Goal: Task Accomplishment & Management: Complete application form

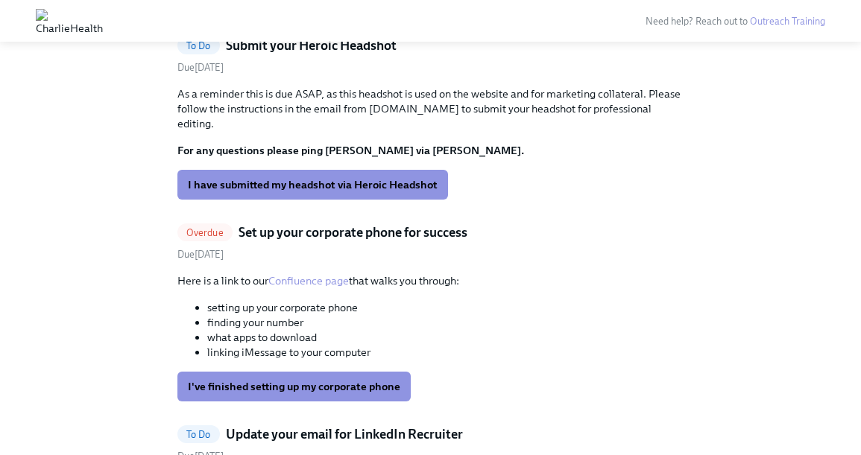
scroll to position [468, 0]
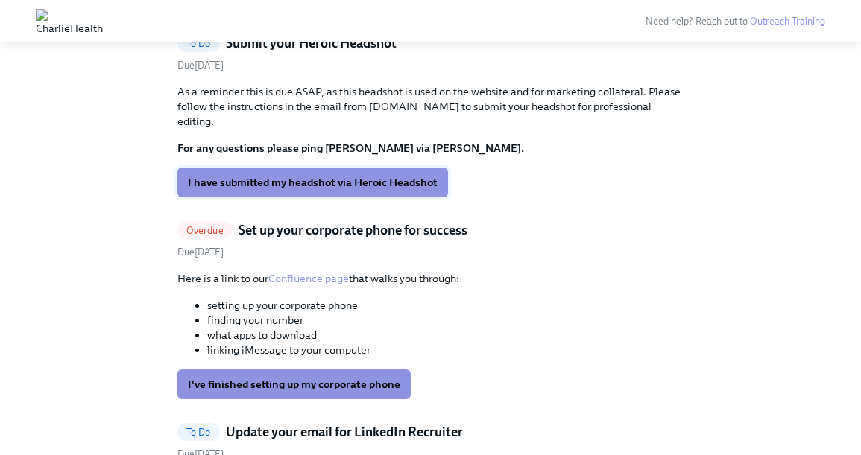
click at [281, 175] on span "I have submitted my headshot via Heroic Headshot" at bounding box center [313, 182] width 250 height 15
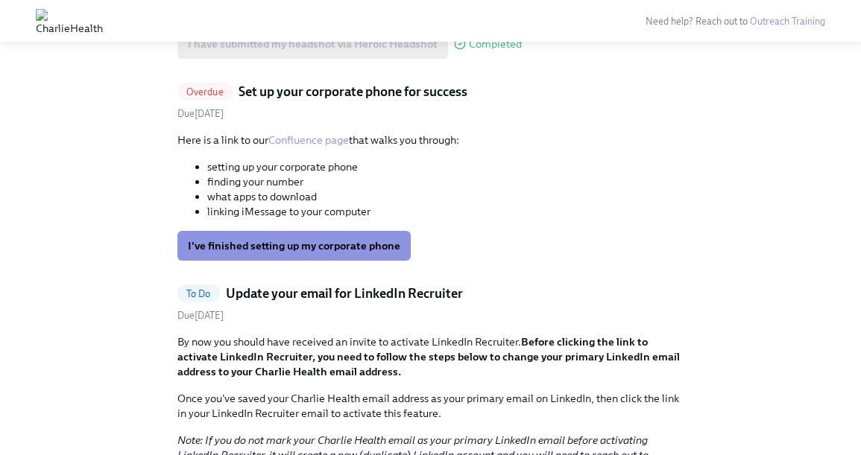
scroll to position [434, 0]
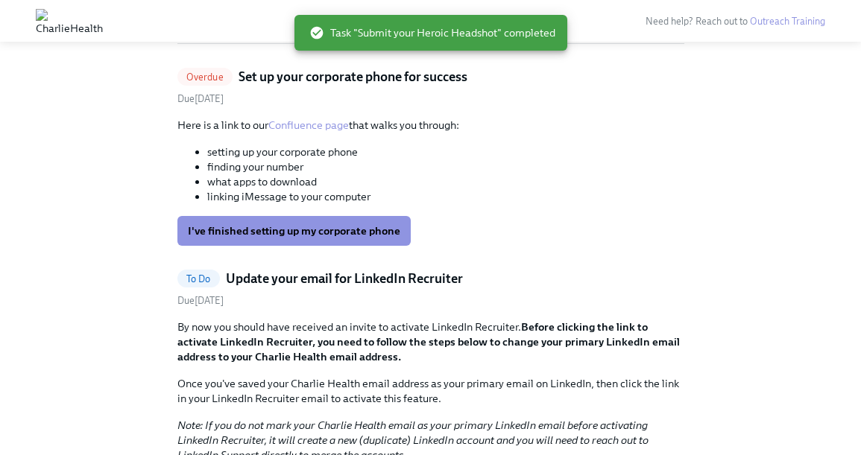
click at [298, 125] on link "Confluence page" at bounding box center [308, 124] width 80 height 13
click at [340, 241] on button "I've finished setting up my corporate phone" at bounding box center [293, 231] width 233 height 30
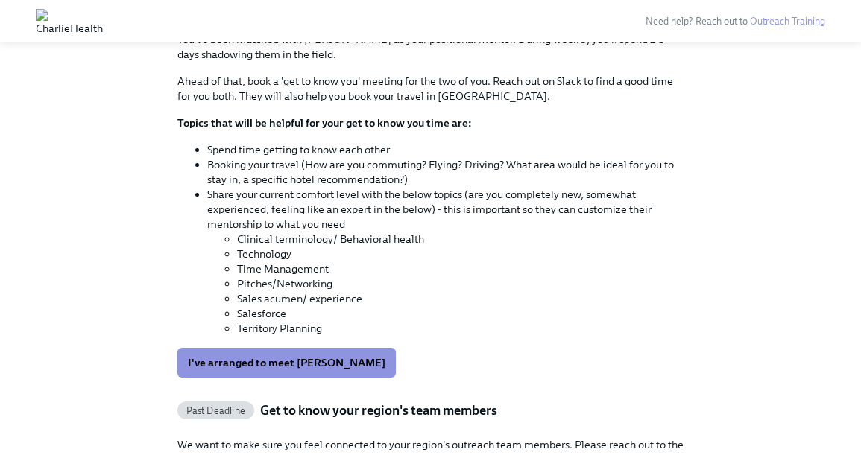
scroll to position [1041, 0]
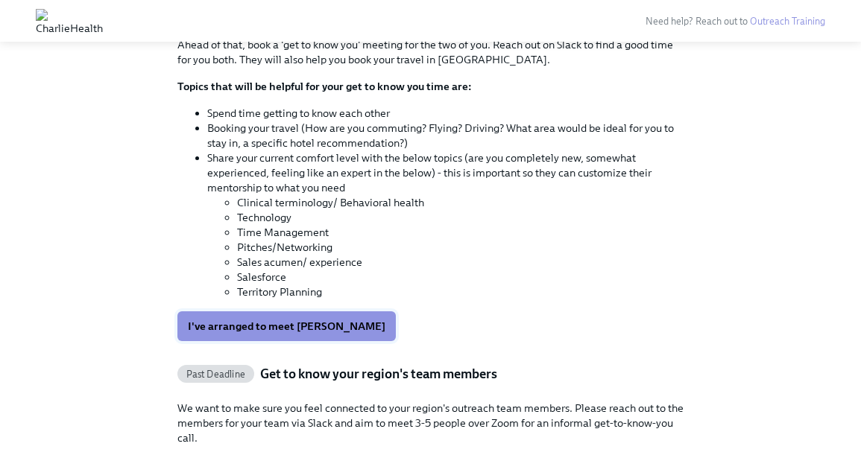
click at [267, 324] on span "I've arranged to meet [PERSON_NAME]" at bounding box center [286, 326] width 197 height 15
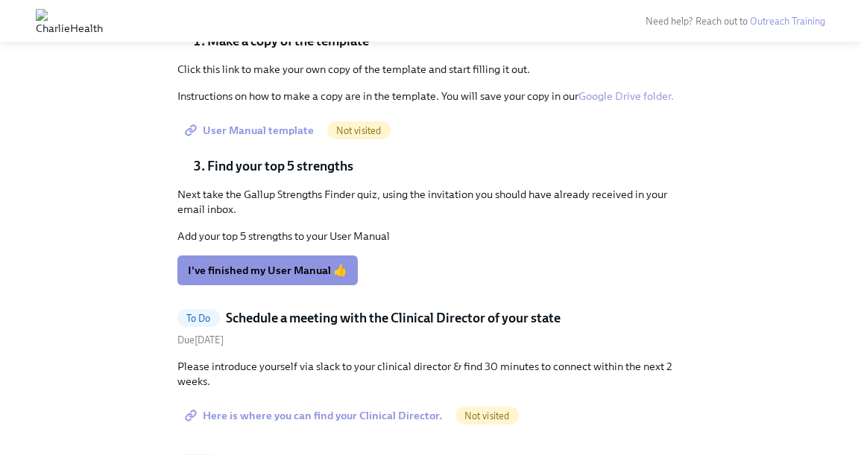
scroll to position [1249, 0]
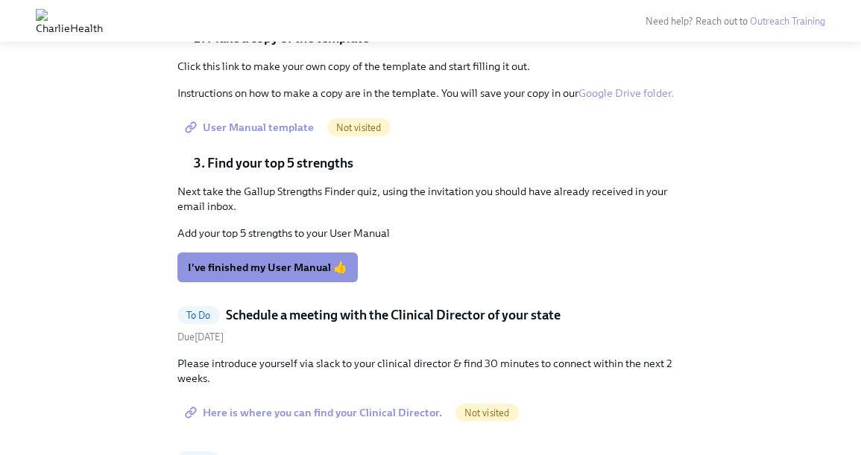
click at [247, 124] on span "User Manual template" at bounding box center [251, 127] width 126 height 15
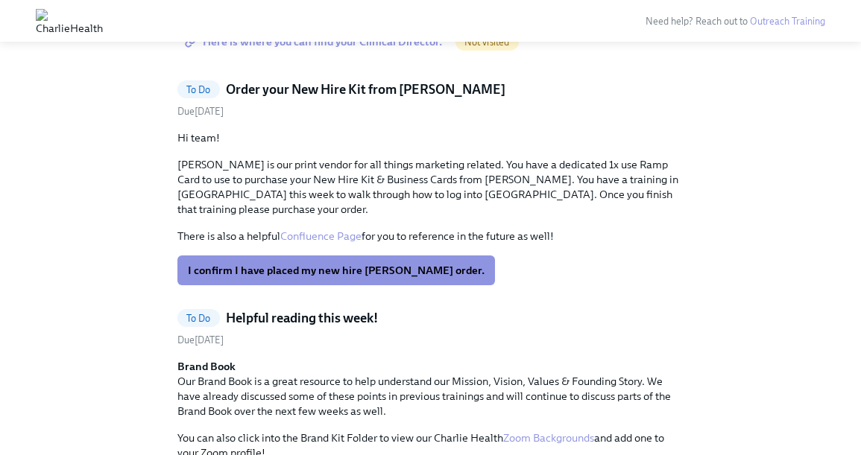
scroll to position [1641, 0]
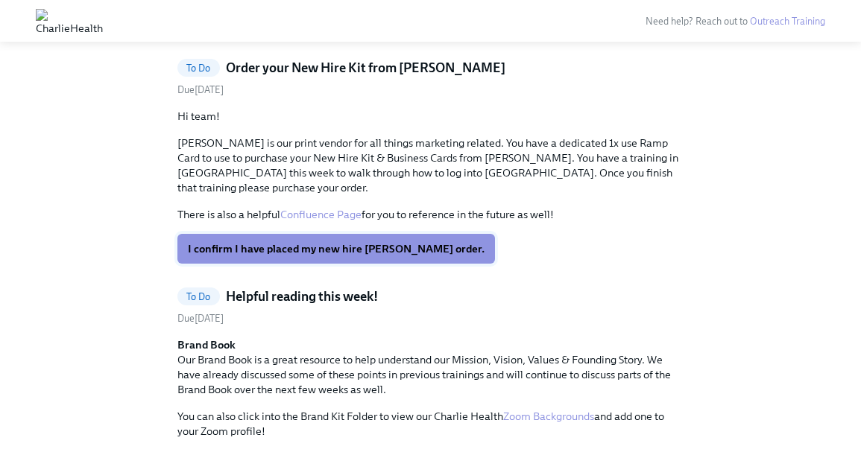
click at [211, 241] on span "I confirm I have placed my new hire [PERSON_NAME] order." at bounding box center [336, 248] width 297 height 15
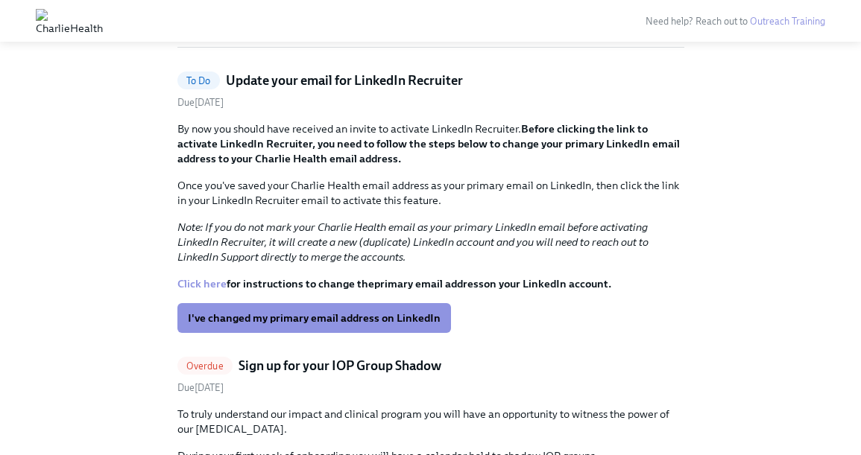
scroll to position [437, 0]
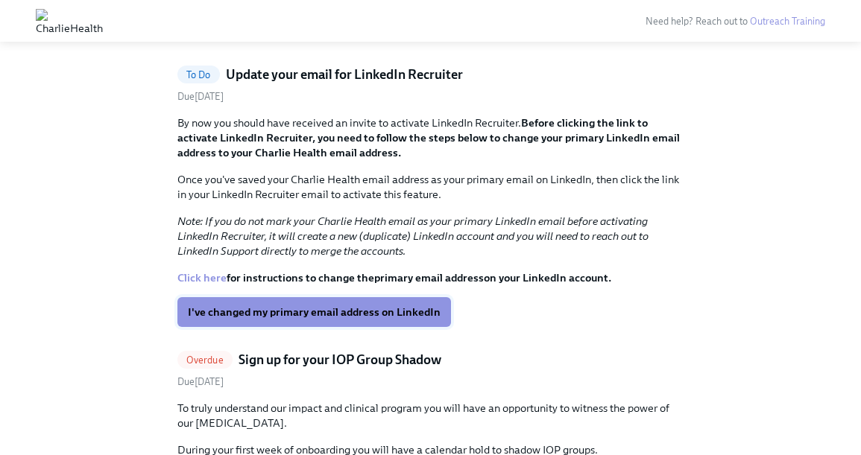
click at [250, 303] on button "I've changed my primary email address on LinkedIn" at bounding box center [313, 312] width 273 height 30
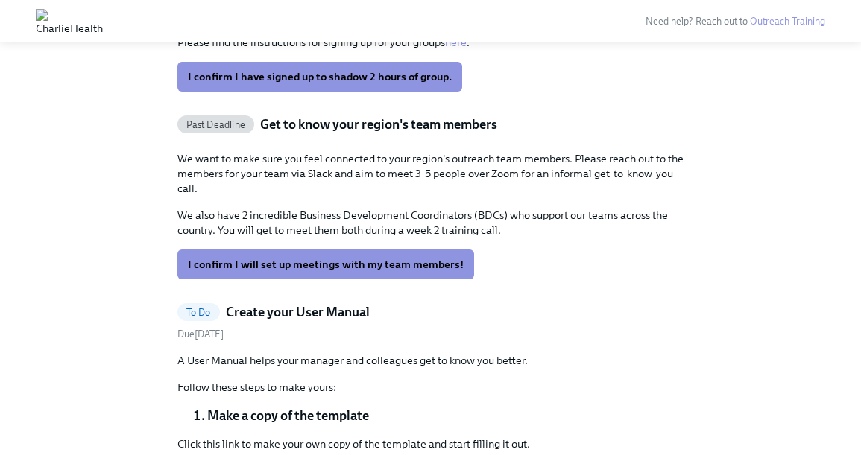
scroll to position [594, 0]
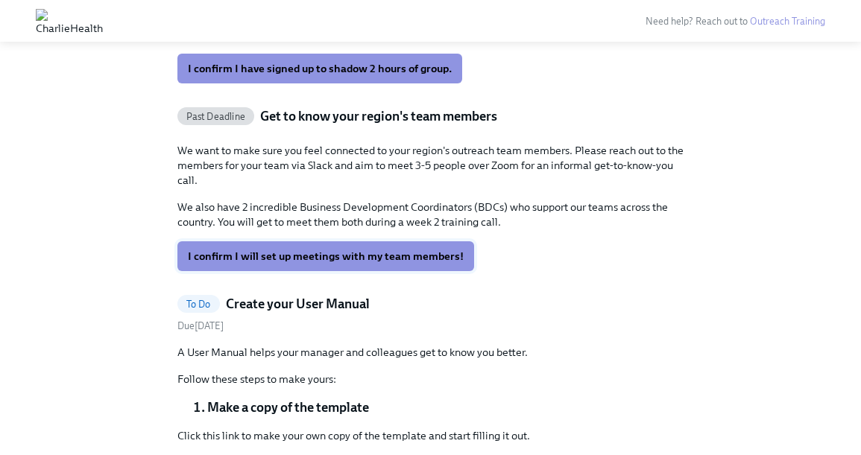
click at [262, 262] on span "I confirm I will set up meetings with my team members!" at bounding box center [326, 256] width 276 height 15
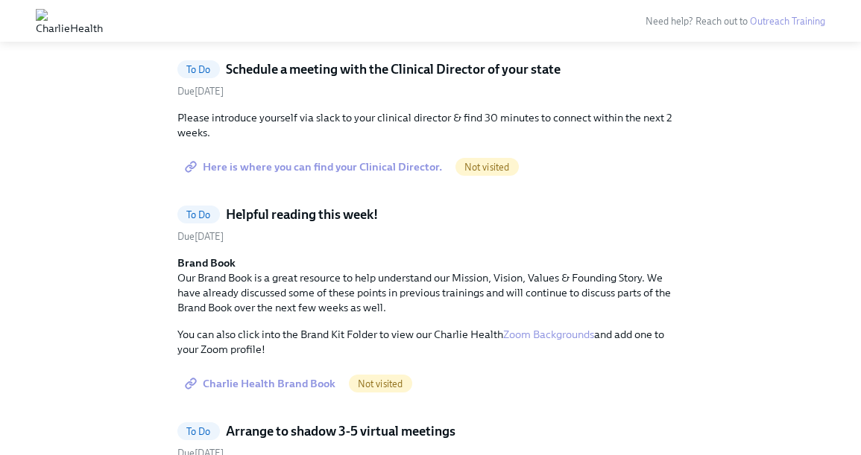
scroll to position [1024, 0]
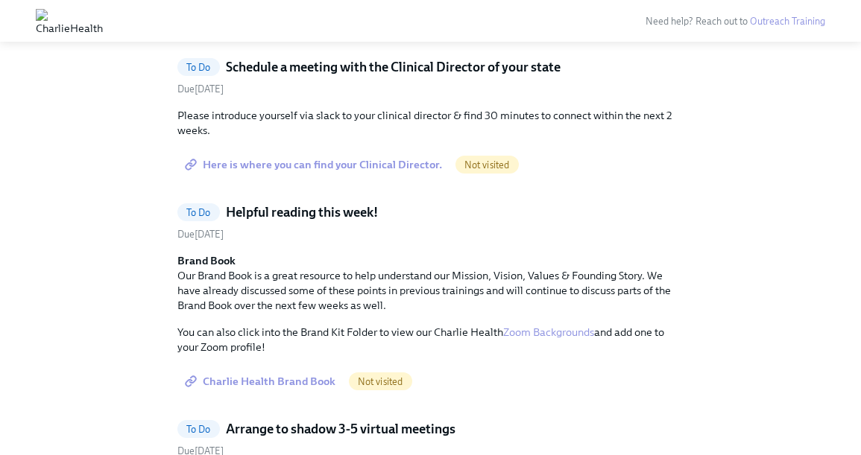
click at [320, 168] on span "Here is where you can find your Clinical Director." at bounding box center [315, 164] width 254 height 15
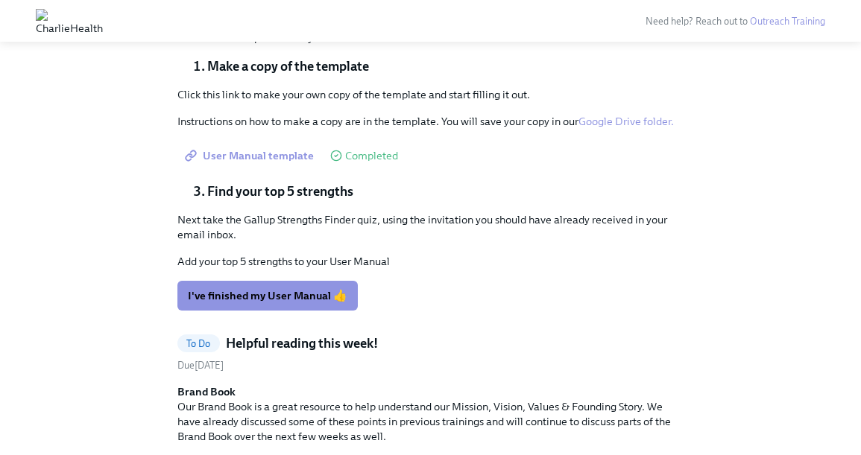
scroll to position [753, 0]
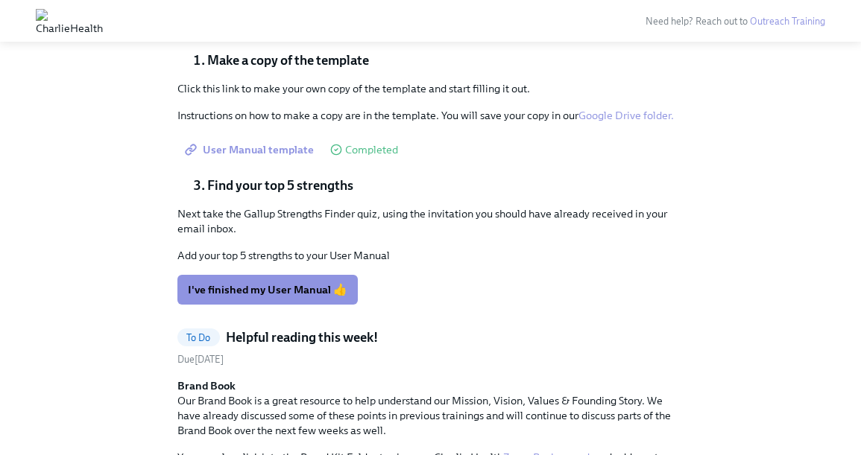
click at [629, 117] on link "Google Drive folder." at bounding box center [625, 115] width 95 height 13
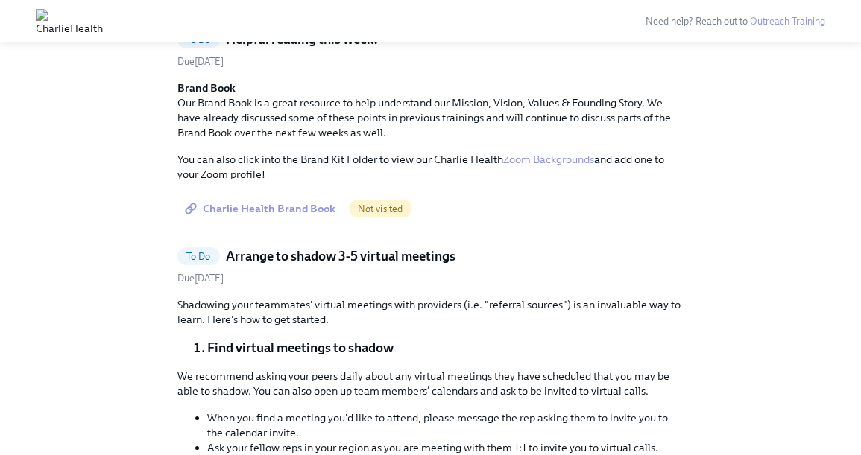
scroll to position [1052, 0]
click at [296, 209] on span "Charlie Health Brand Book" at bounding box center [262, 207] width 148 height 15
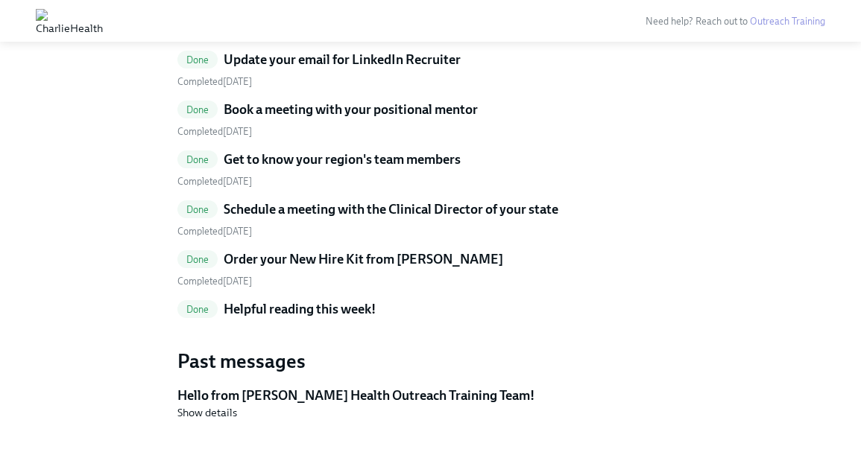
scroll to position [2845, 0]
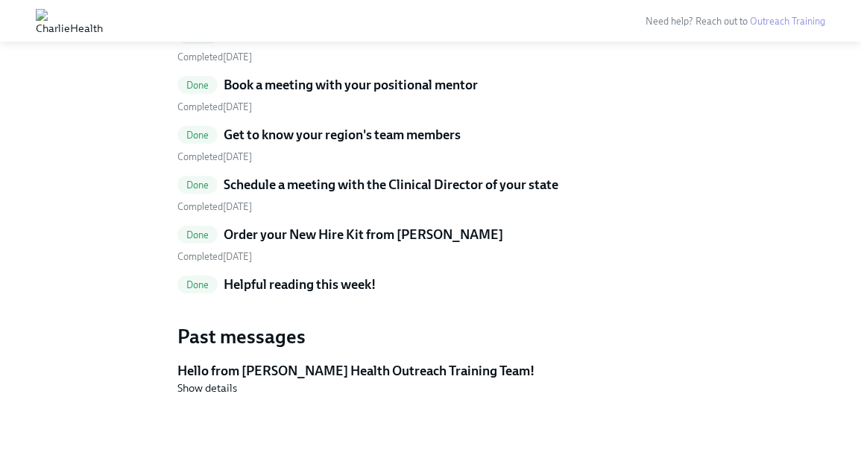
click at [323, 283] on h5 "Helpful reading this week!" at bounding box center [300, 285] width 152 height 18
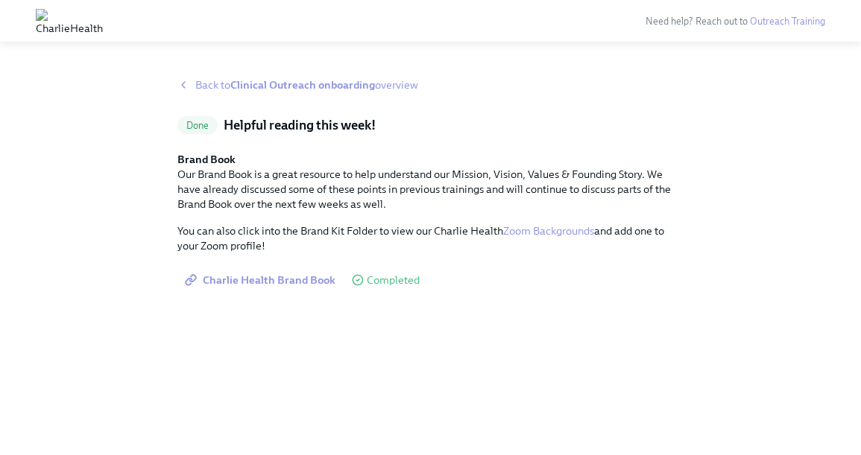
click at [289, 280] on span "Charlie Health Brand Book" at bounding box center [262, 280] width 148 height 15
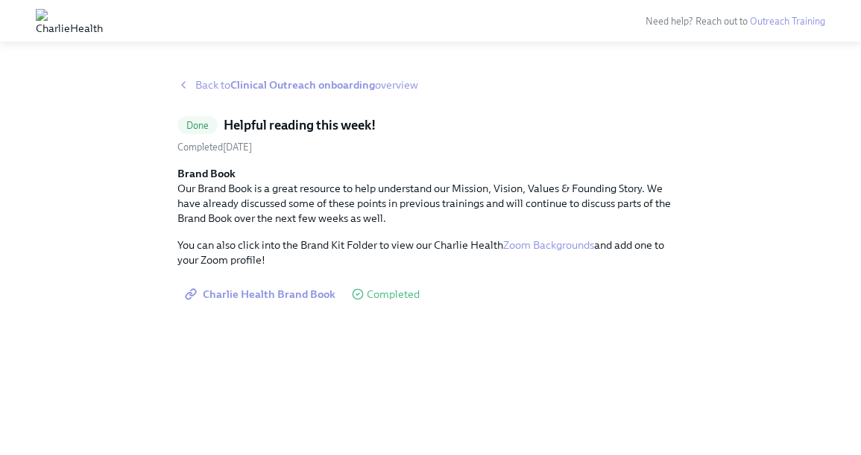
click at [186, 89] on icon at bounding box center [183, 85] width 12 height 12
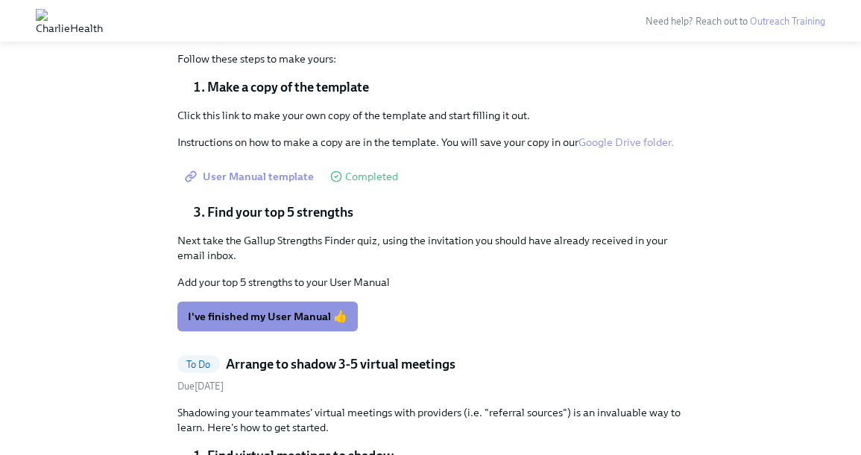
scroll to position [740, 0]
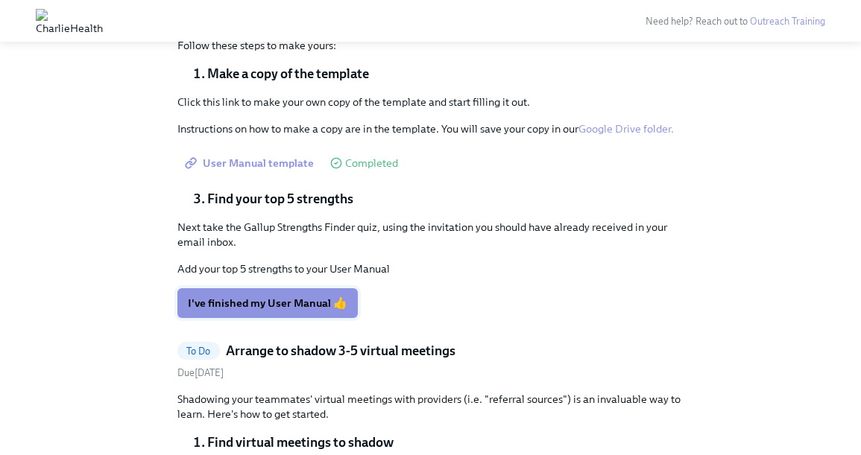
click at [264, 305] on span "I've finished my User Manual 👍" at bounding box center [267, 303] width 159 height 15
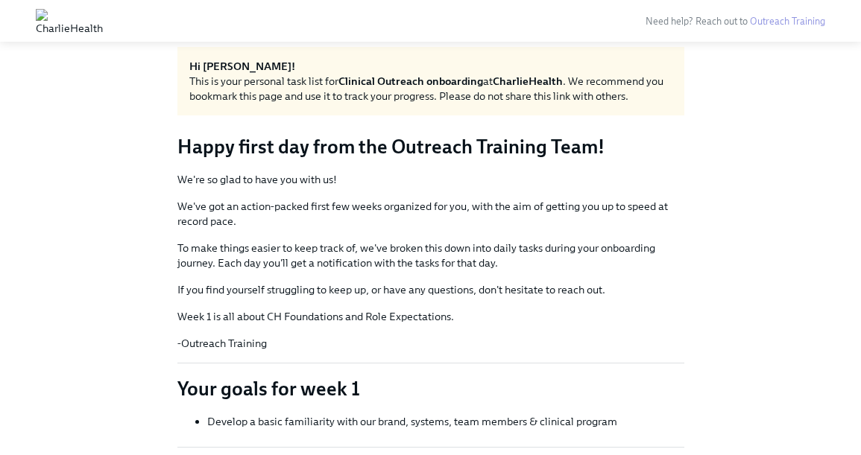
scroll to position [30, 0]
